Goal: Communication & Community: Answer question/provide support

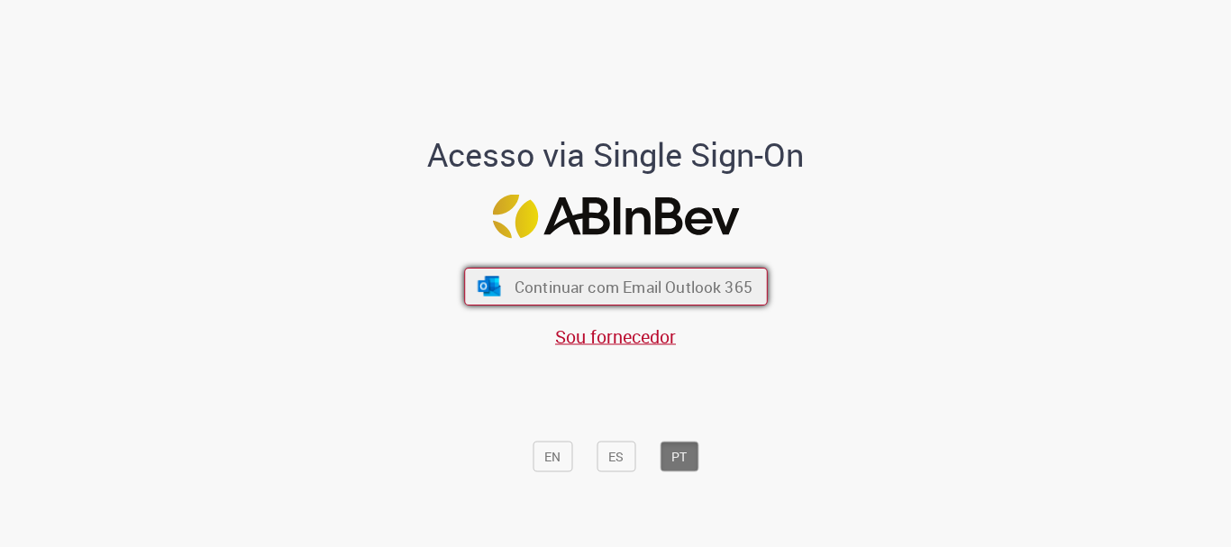
click at [680, 293] on span "Continuar com Email Outlook 365" at bounding box center [633, 287] width 238 height 21
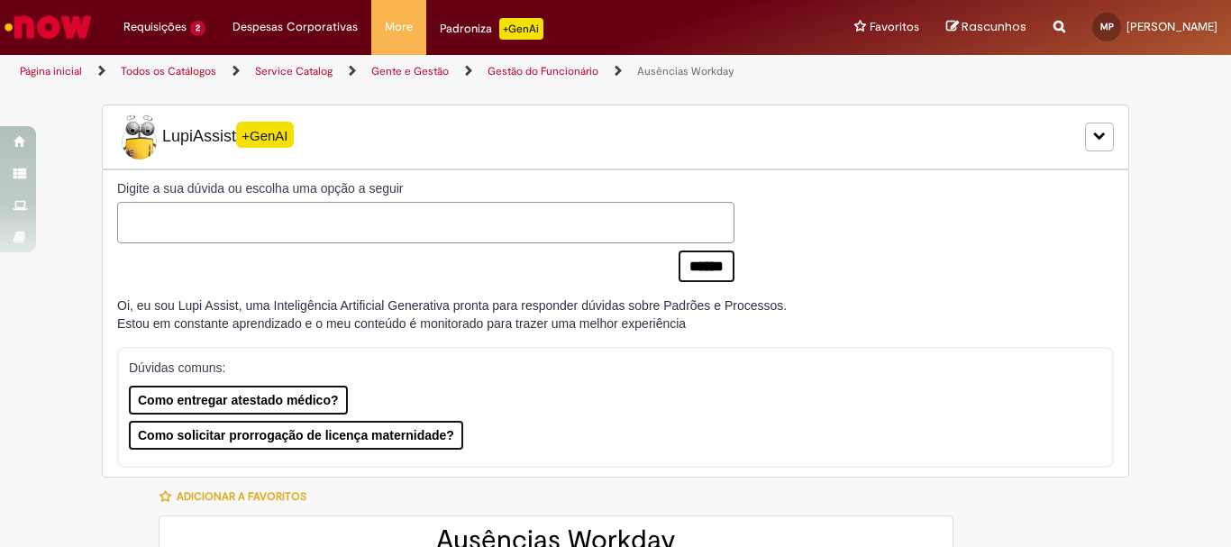
type input "**********"
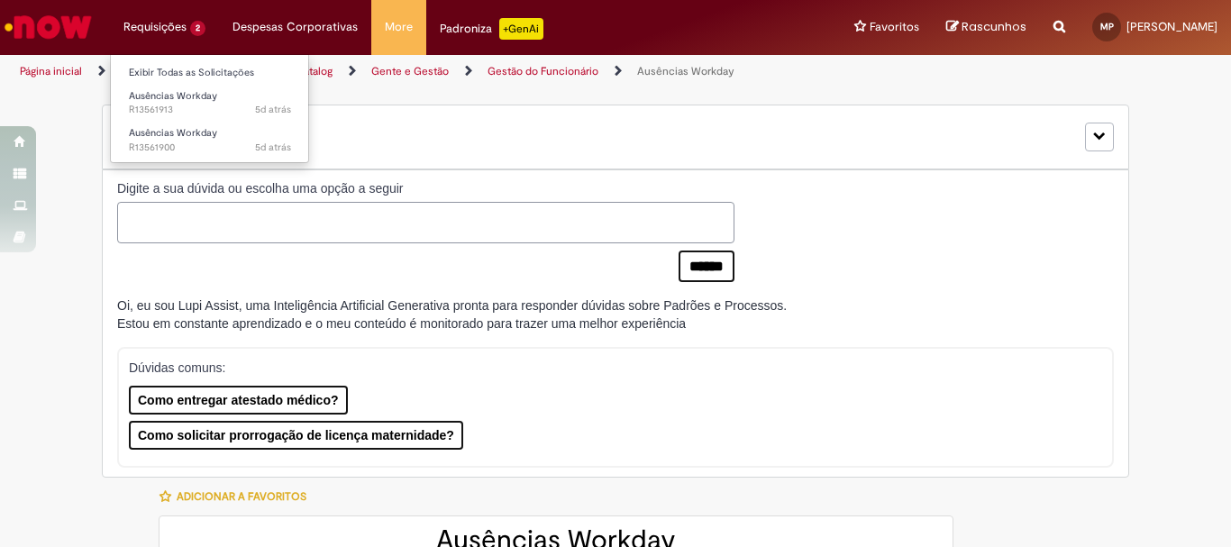
click at [155, 44] on li "Requisições 2 Exibir Todas as Solicitações Ausências Workday 5d atrás 5 dias at…" at bounding box center [164, 27] width 109 height 54
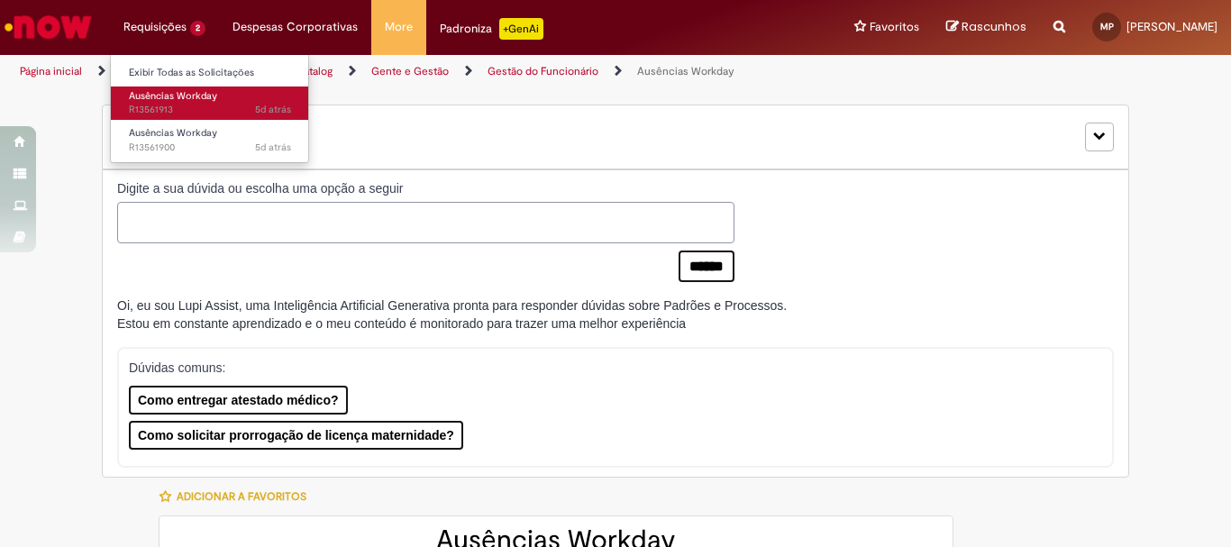
click at [167, 105] on span "5d atrás 5 dias atrás R13561913" at bounding box center [210, 110] width 162 height 14
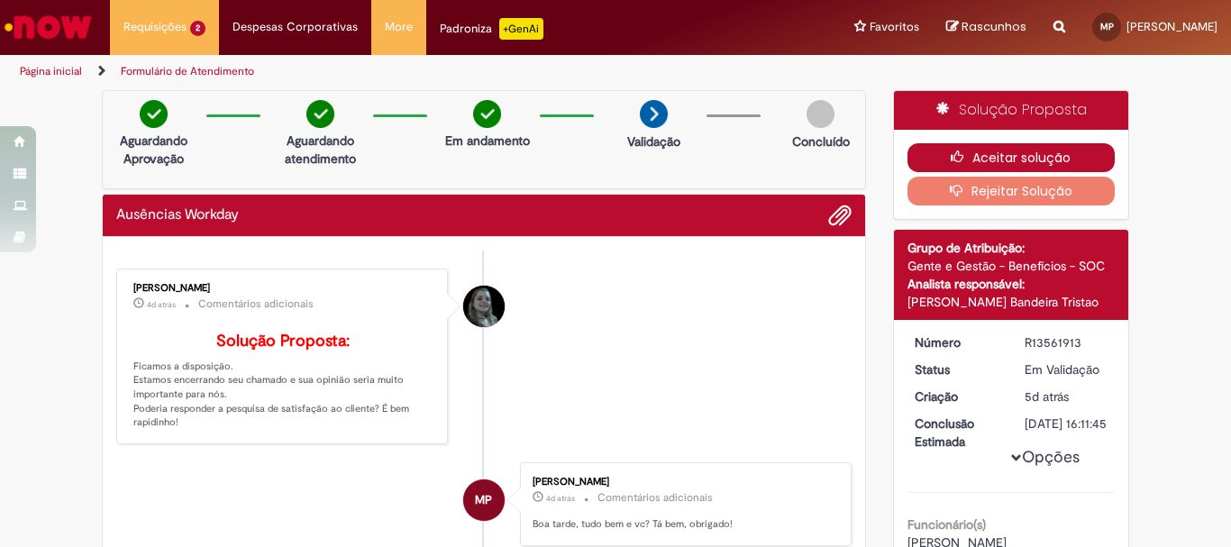
click at [937, 154] on button "Aceitar solução" at bounding box center [1012, 157] width 208 height 29
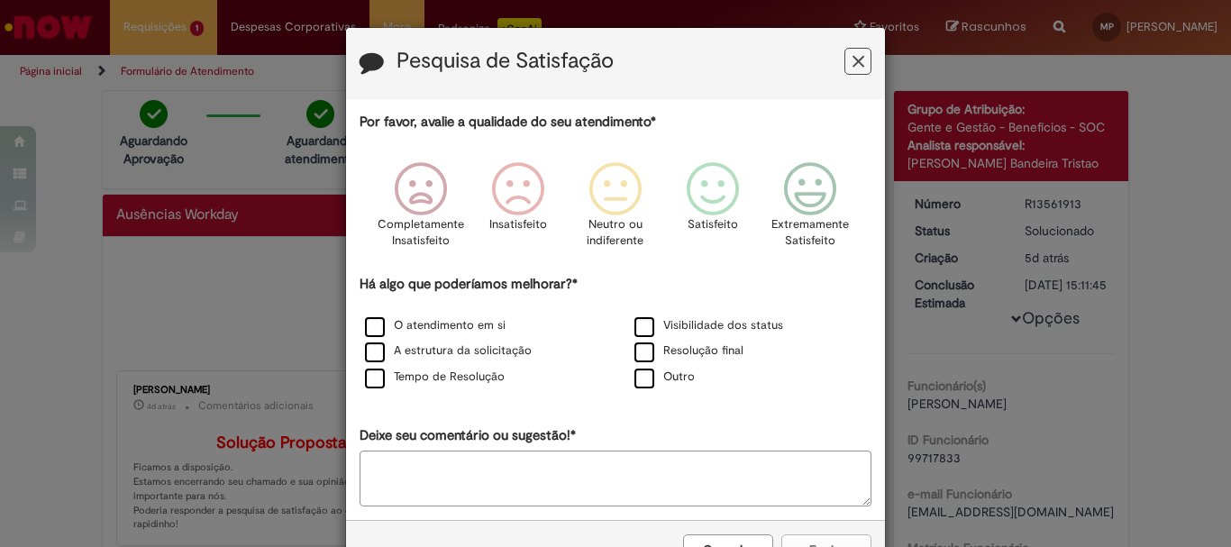
click at [861, 76] on h3 "Pesquisa de Satisfação" at bounding box center [616, 64] width 512 height 28
click at [853, 67] on icon "Feedback" at bounding box center [859, 61] width 12 height 19
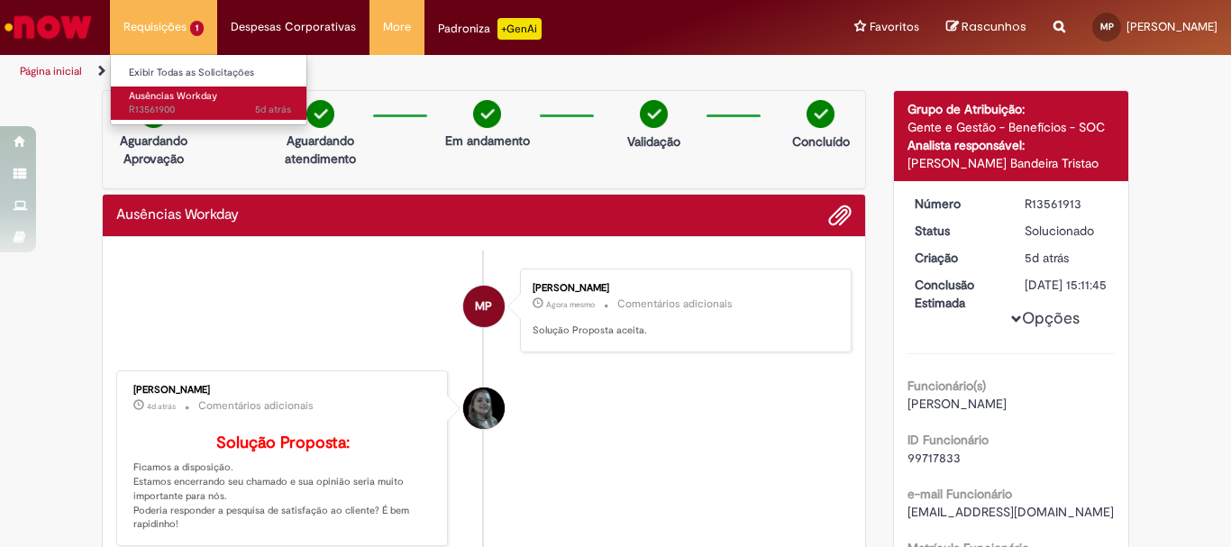
click at [171, 99] on span "Ausências Workday" at bounding box center [173, 96] width 88 height 14
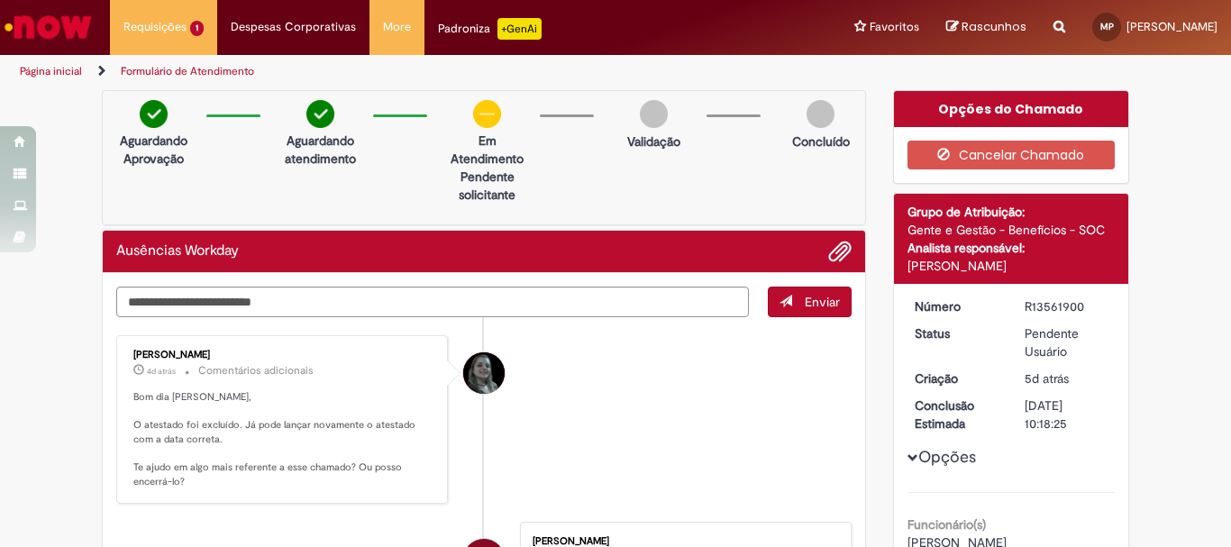
scroll to position [90, 0]
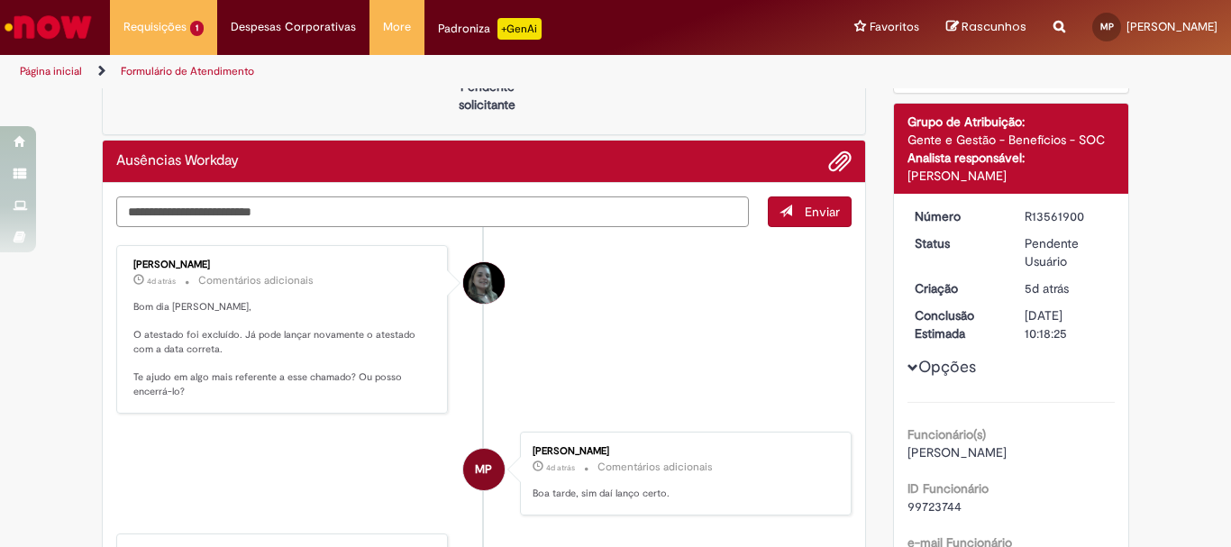
click at [331, 222] on textarea "Digite sua mensagem aqui..." at bounding box center [432, 211] width 633 height 31
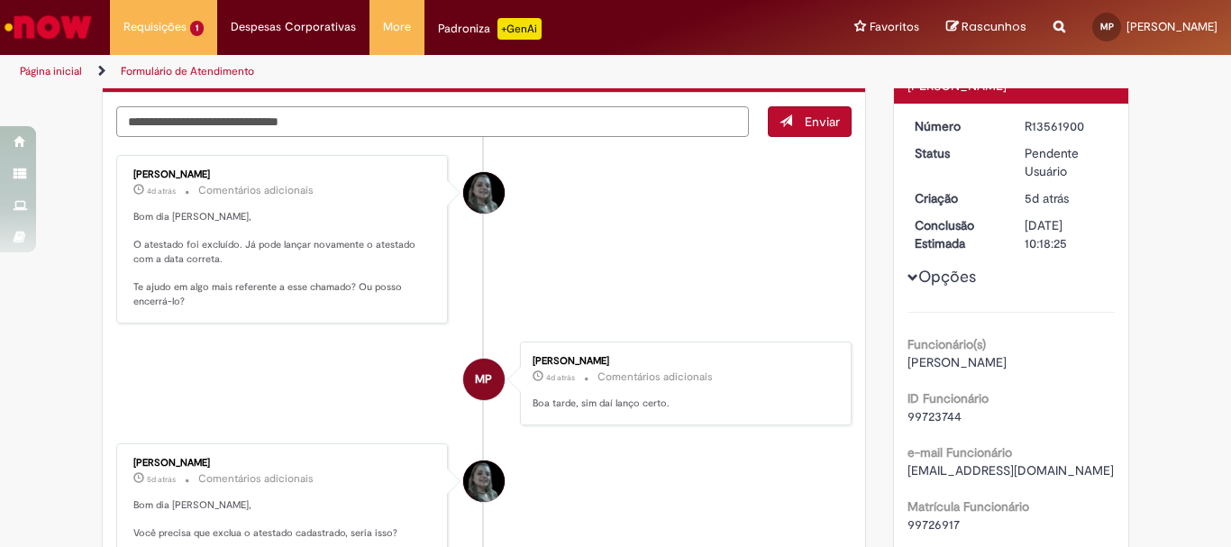
scroll to position [0, 0]
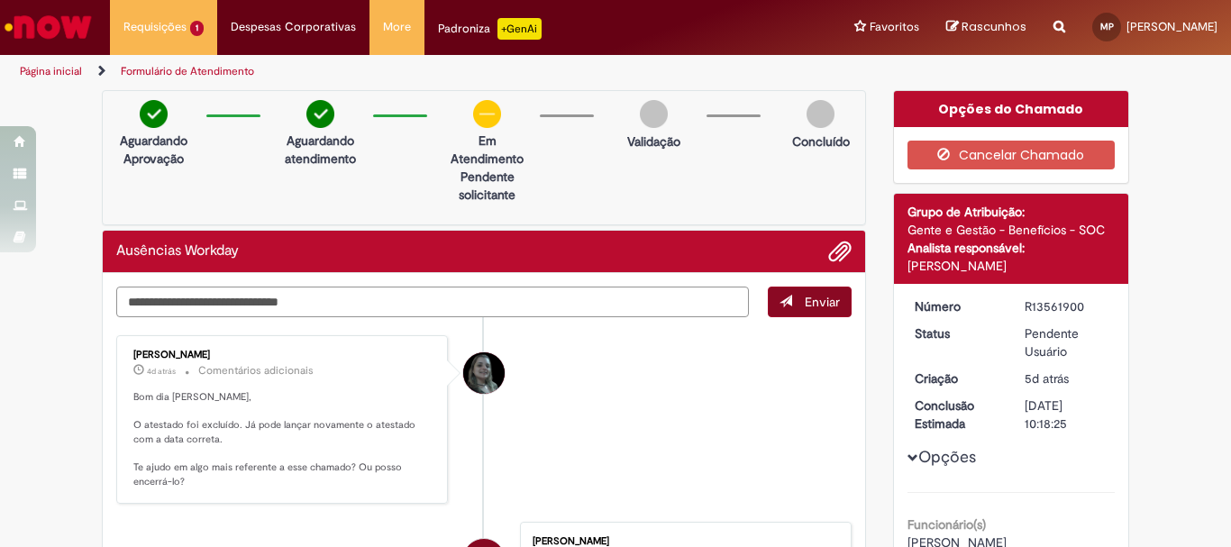
type textarea "**********"
click at [796, 311] on button "Enviar" at bounding box center [810, 302] width 84 height 31
